Goal: Transaction & Acquisition: Purchase product/service

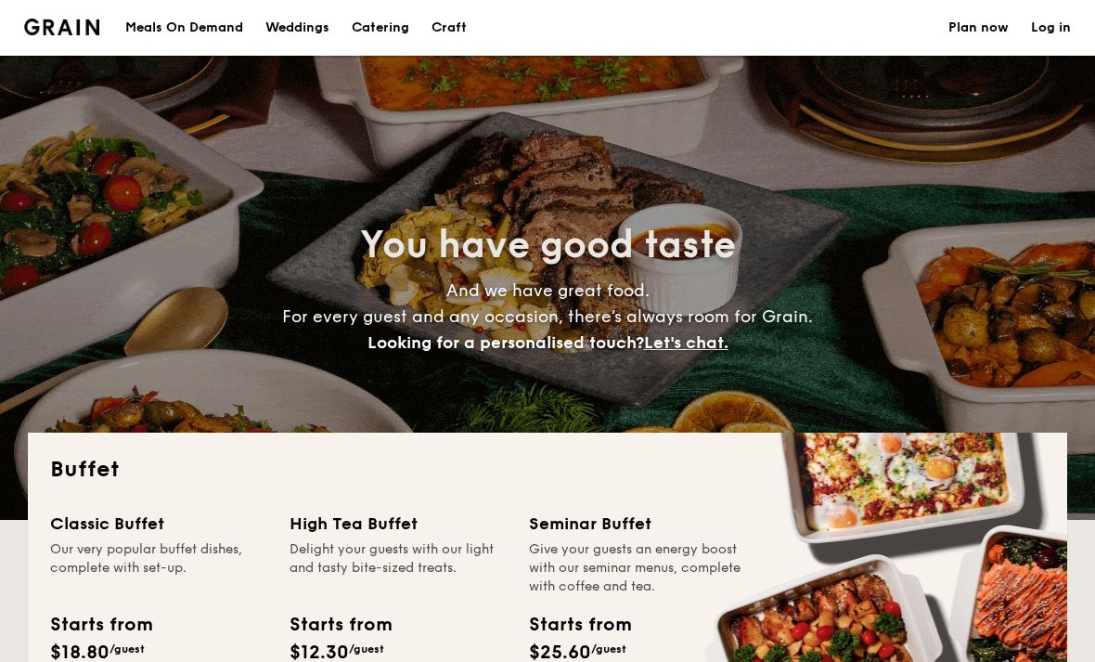
select select
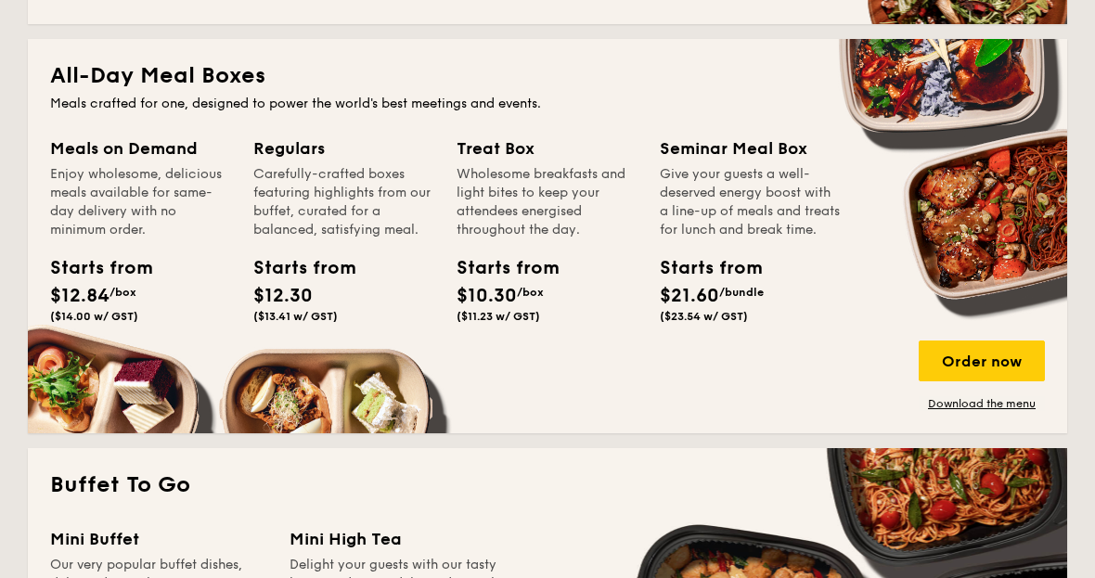
scroll to position [802, 0]
click at [118, 542] on div "Mini Buffet" at bounding box center [158, 540] width 217 height 26
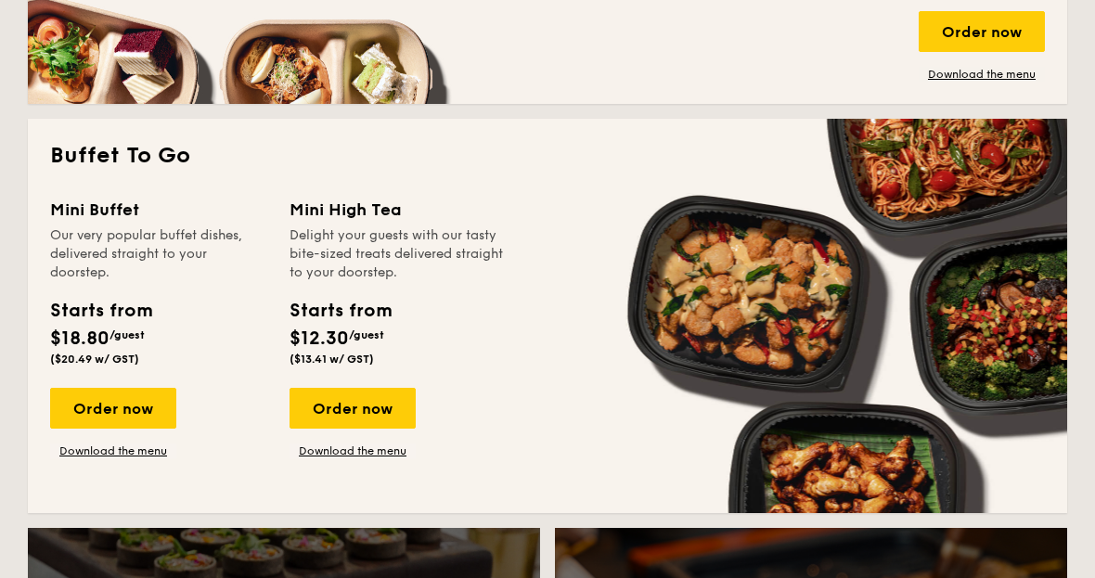
scroll to position [1132, 0]
click at [128, 401] on div "Order now" at bounding box center [113, 408] width 126 height 41
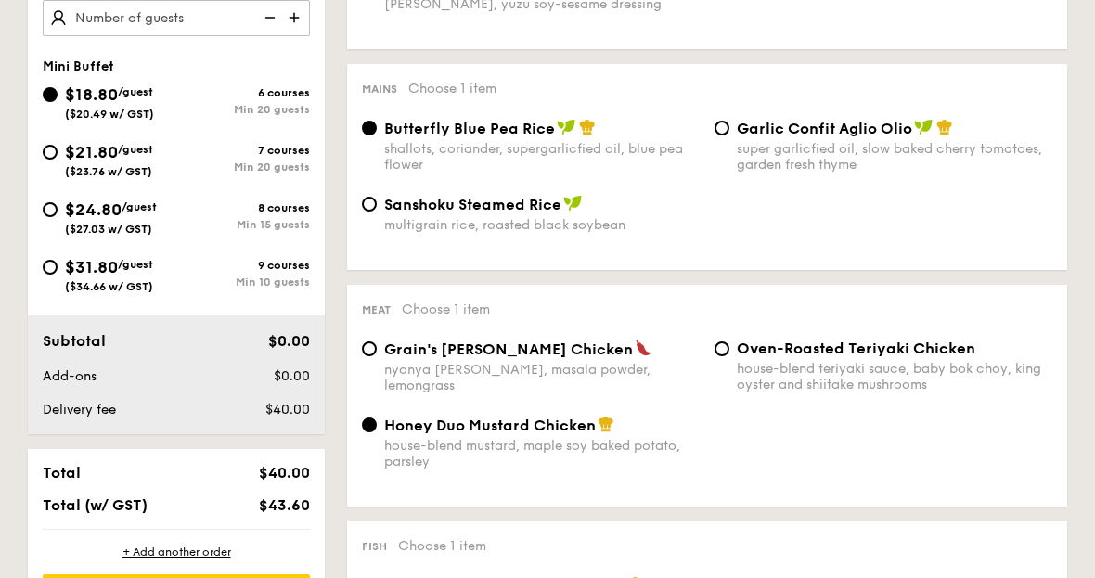
scroll to position [712, 0]
click at [72, 220] on span "$24.80" at bounding box center [93, 210] width 57 height 20
click at [58, 217] on input "$24.80 /guest ($27.03 w/ GST) 8 courses Min 15 guests" at bounding box center [50, 209] width 15 height 15
radio input "true"
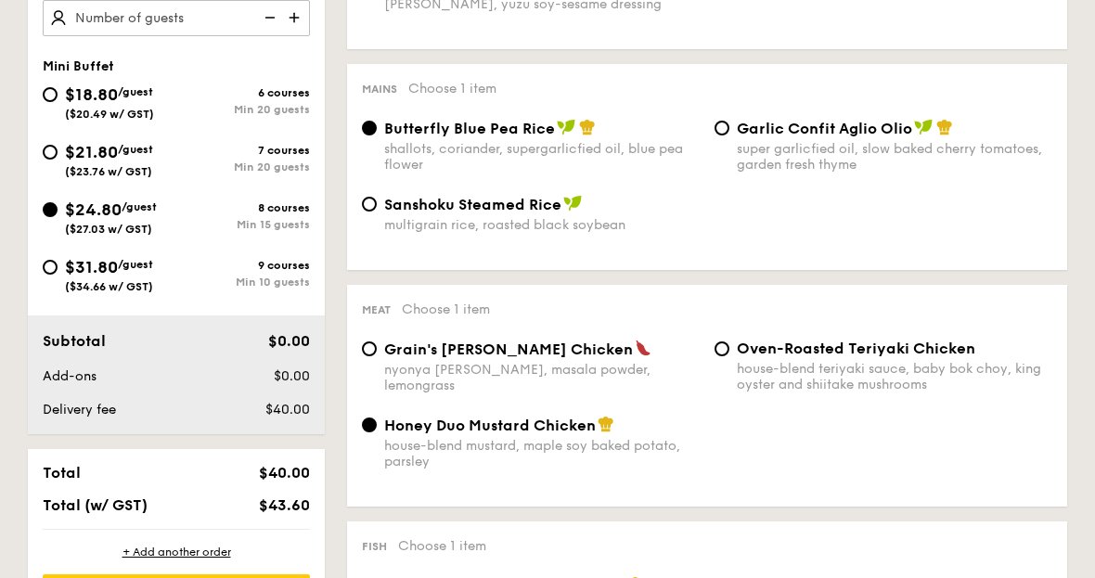
radio input "true"
radio input "false"
radio input "true"
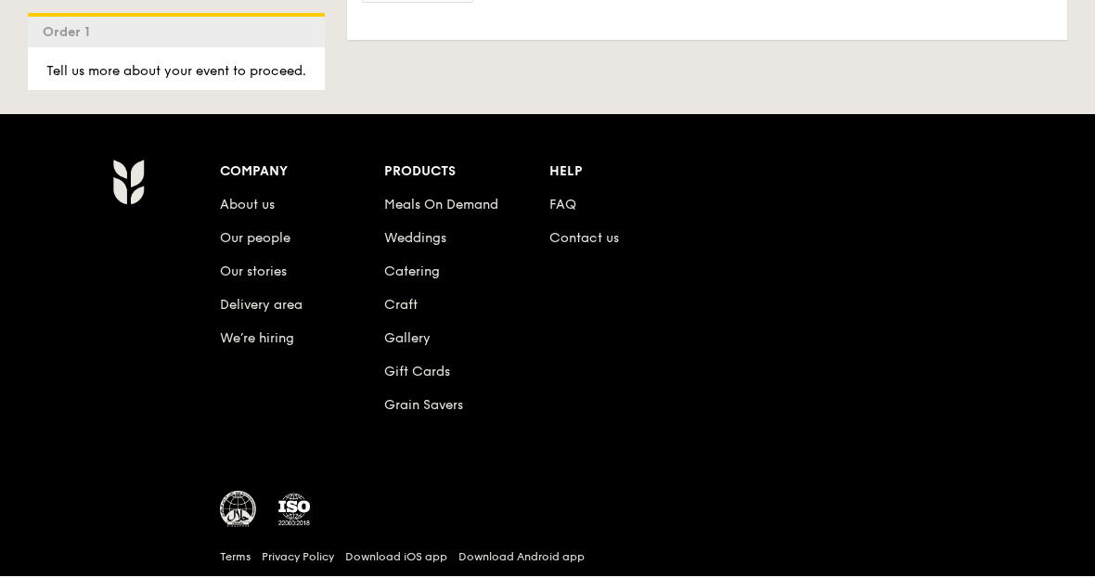
scroll to position [6062, 0]
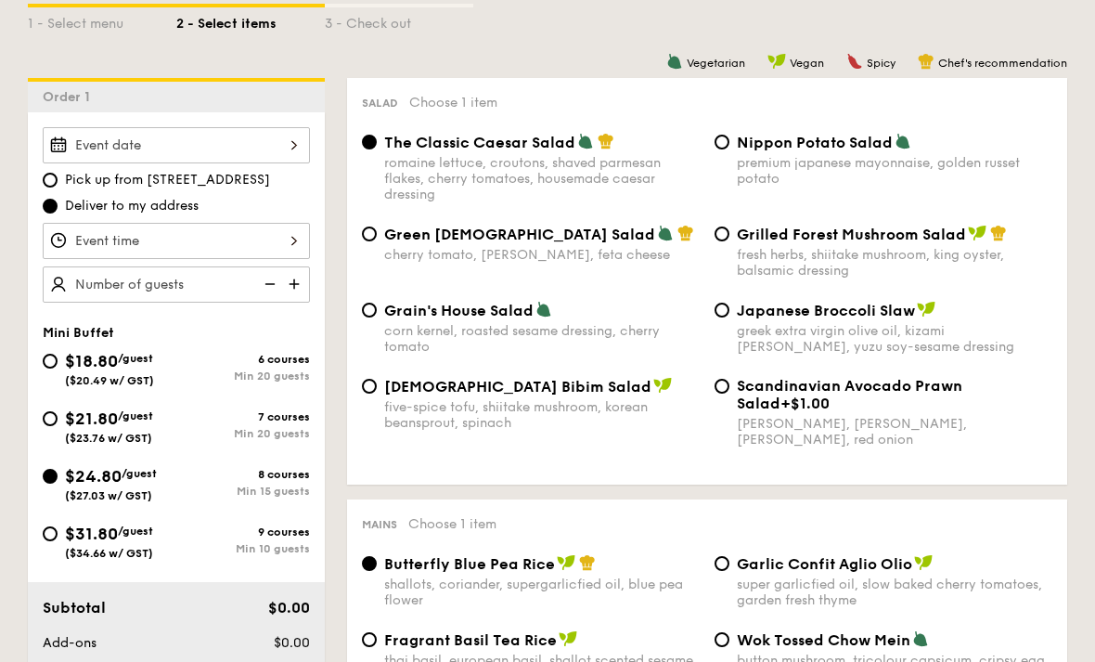
scroll to position [433, 0]
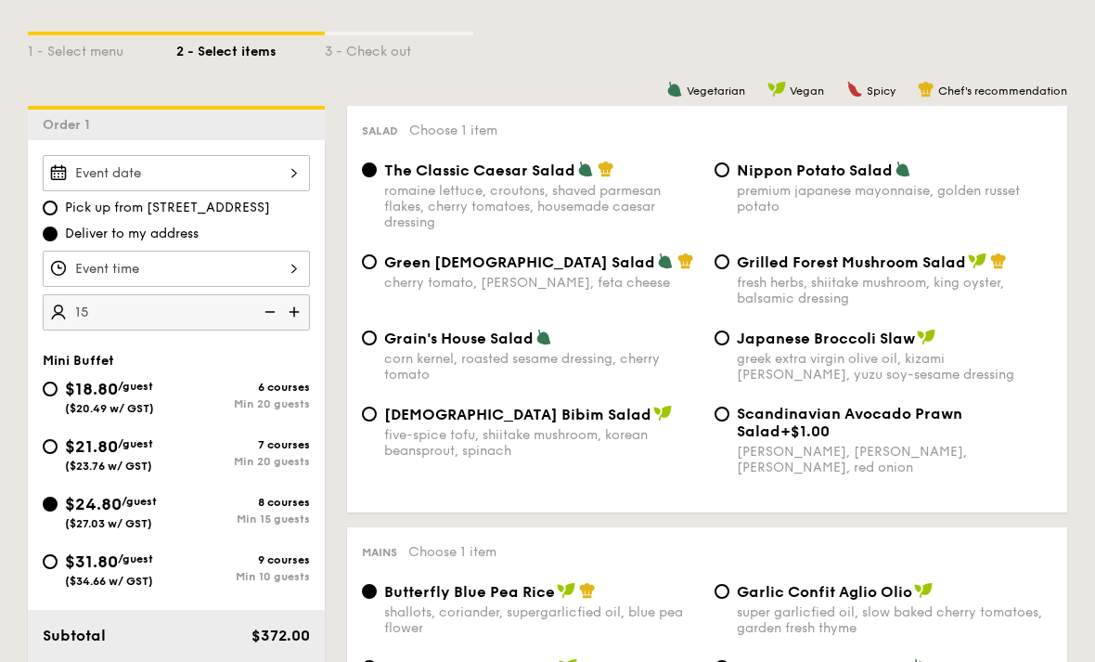
click at [84, 175] on div at bounding box center [176, 174] width 267 height 36
type input "15 guests"
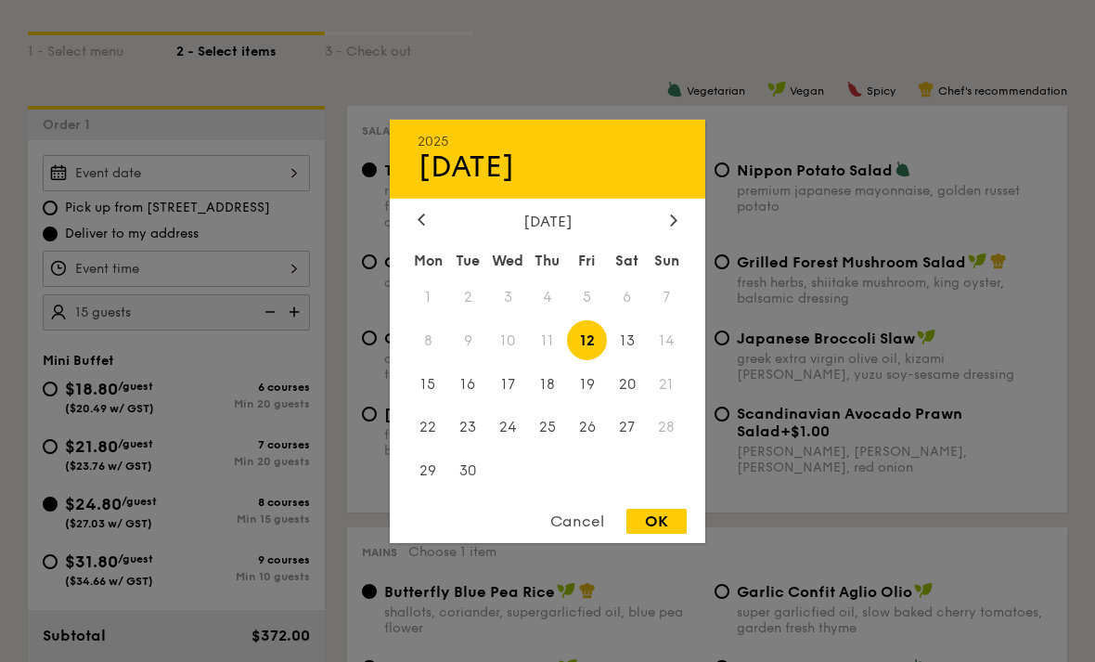
click at [669, 328] on span "14" at bounding box center [667, 340] width 40 height 40
click at [669, 329] on span "14" at bounding box center [667, 340] width 40 height 40
click at [59, 398] on div at bounding box center [547, 331] width 1095 height 662
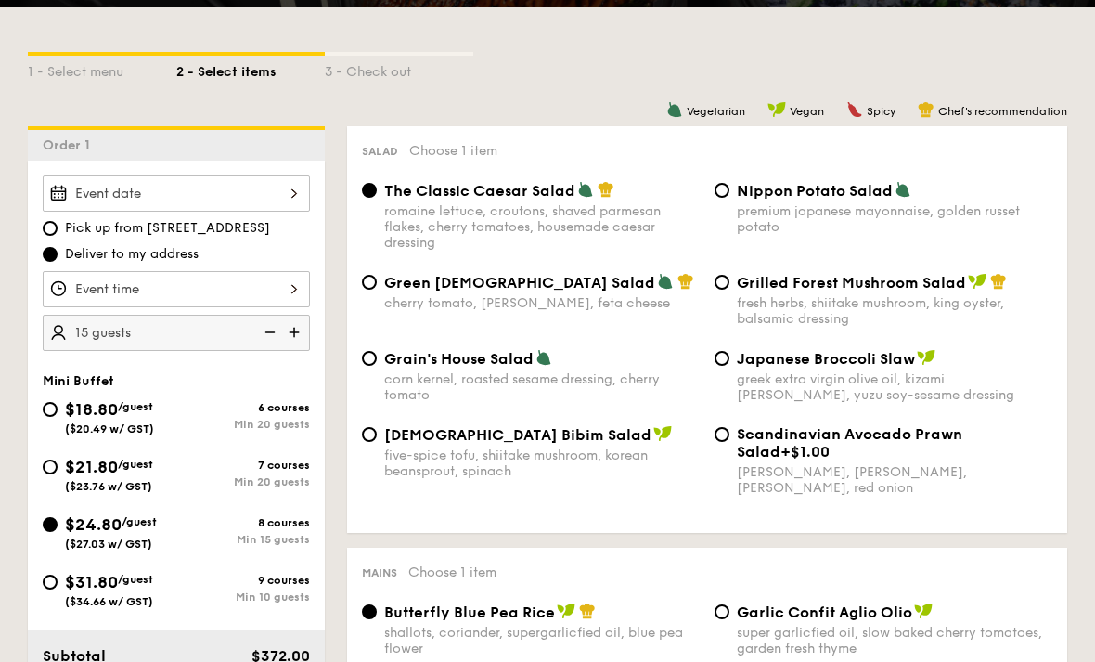
scroll to position [395, 0]
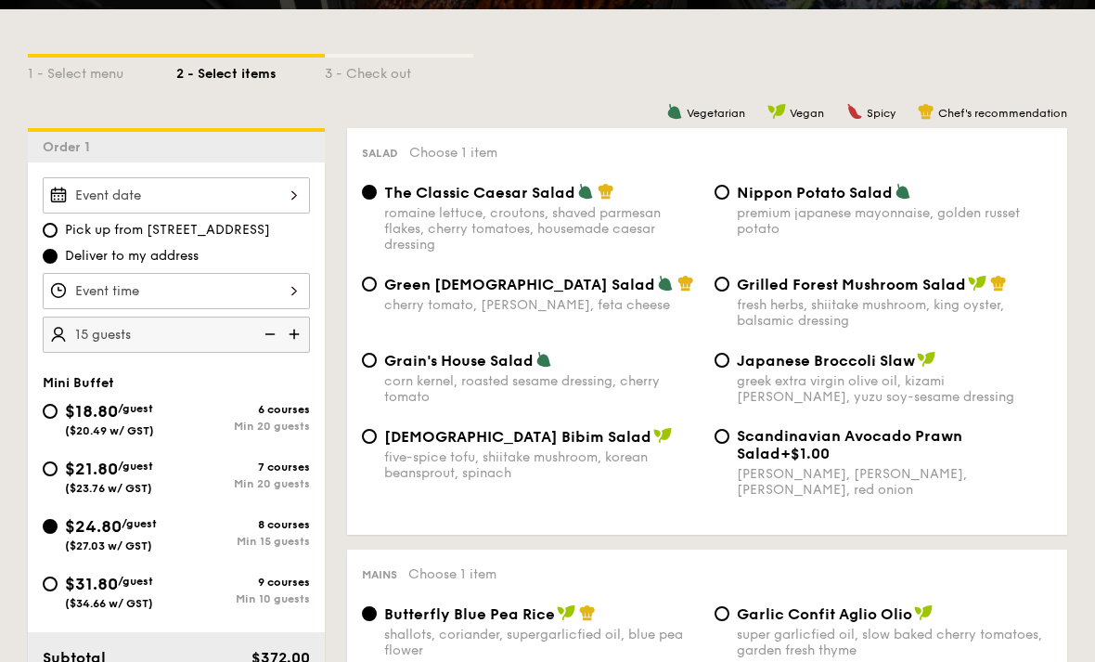
click at [37, 233] on div "Pick up from [STREET_ADDRESS] Deliver to my address 15 guests" at bounding box center [176, 264] width 297 height 175
click at [38, 229] on div "Pick up from [STREET_ADDRESS] Deliver to my address 15 guests" at bounding box center [176, 264] width 297 height 175
click at [68, 233] on span "Pick up from [STREET_ADDRESS]" at bounding box center [167, 230] width 205 height 19
click at [58, 233] on input "Pick up from [STREET_ADDRESS]" at bounding box center [50, 230] width 15 height 15
radio input "true"
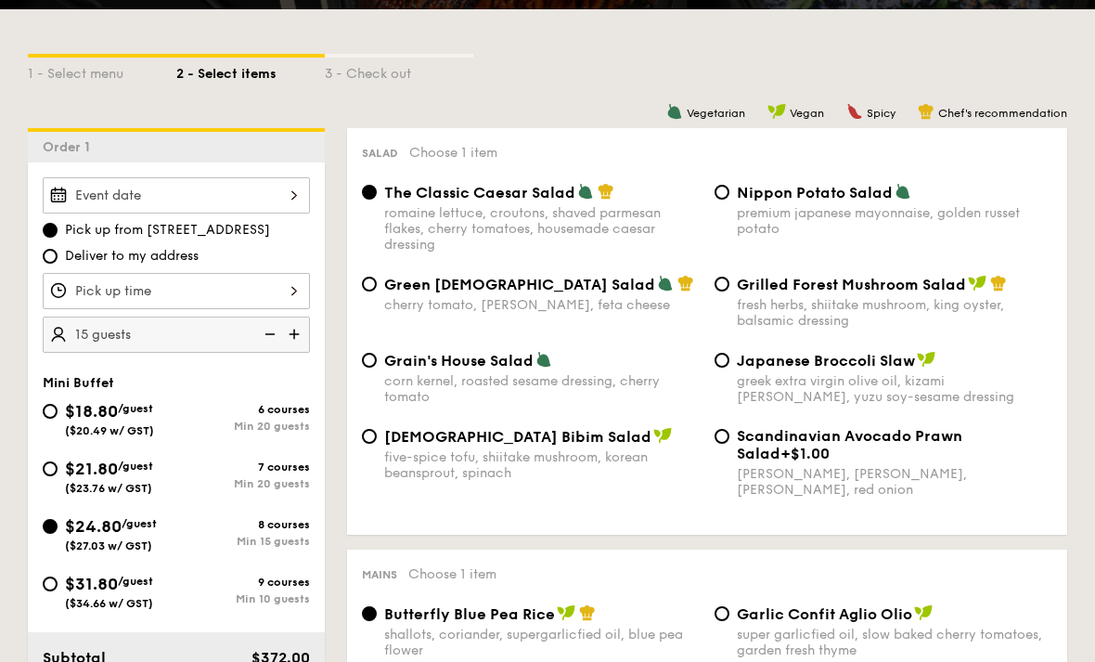
click at [98, 285] on div at bounding box center [176, 291] width 267 height 36
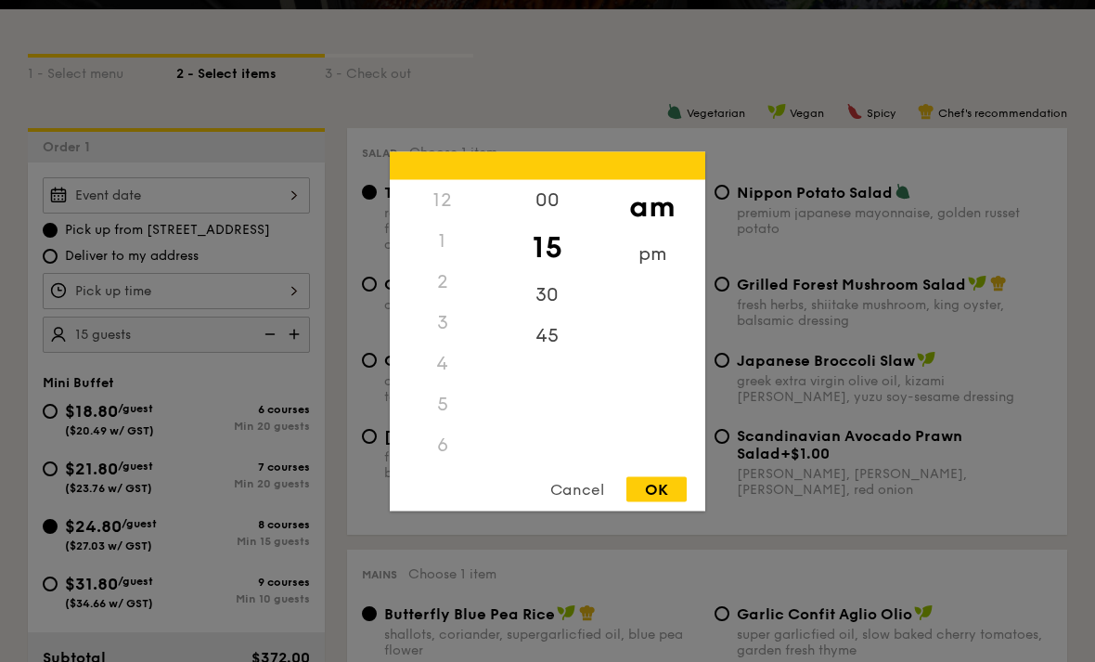
scroll to position [231, 0]
click at [60, 174] on div at bounding box center [547, 331] width 1095 height 662
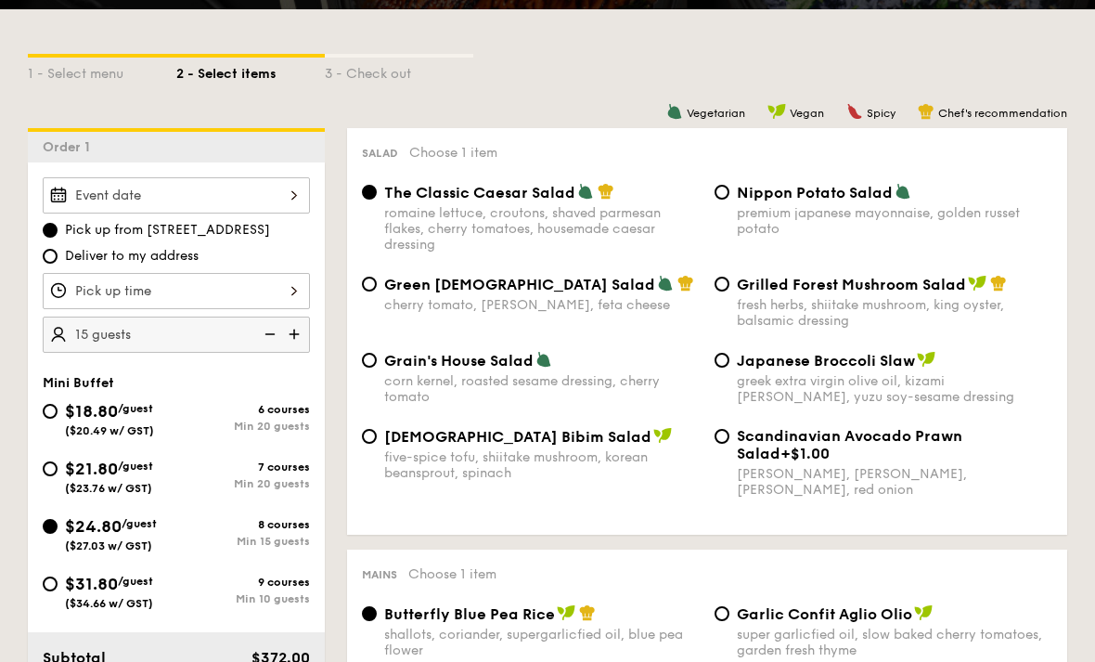
click at [161, 161] on div "Order 1" at bounding box center [176, 145] width 297 height 34
click at [212, 192] on div at bounding box center [176, 195] width 267 height 36
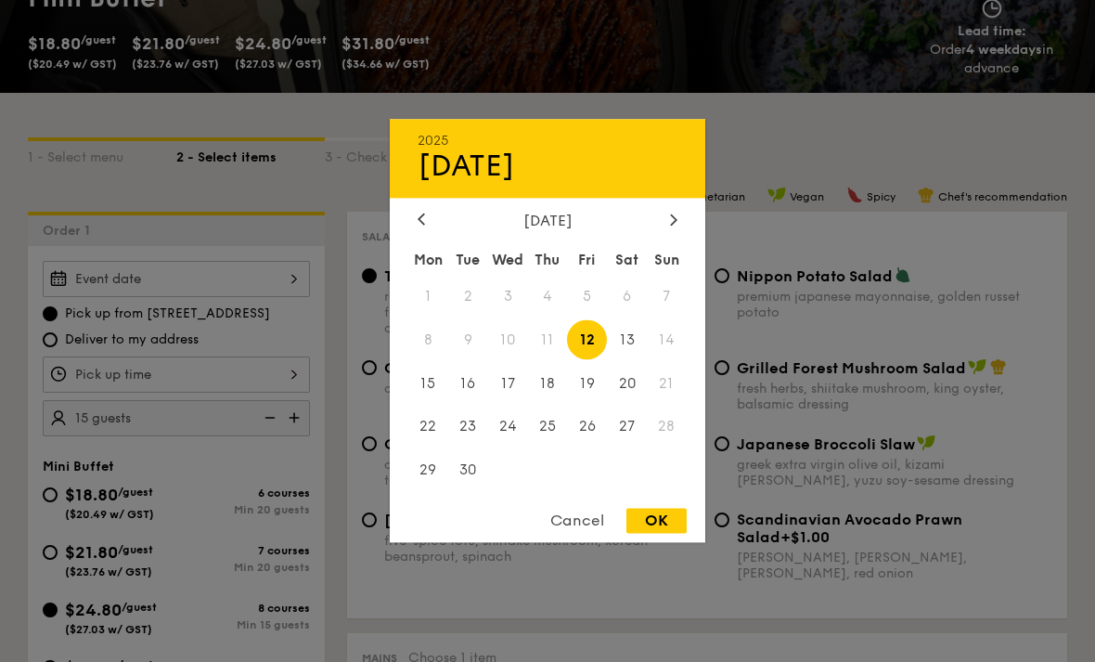
select select
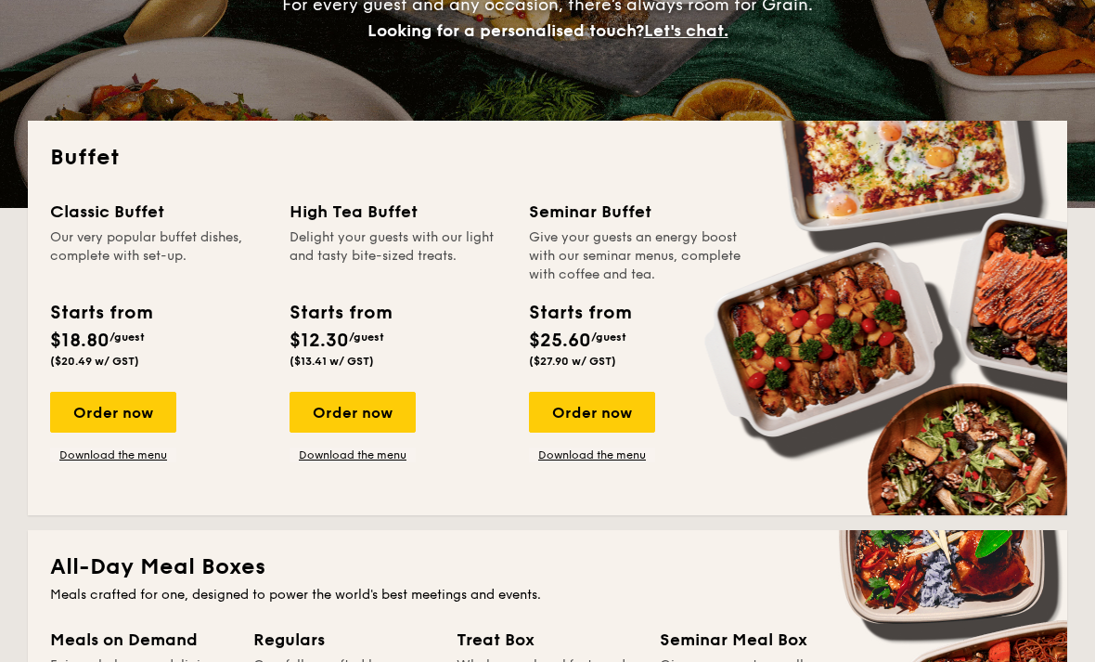
scroll to position [644, 0]
